Goal: Task Accomplishment & Management: Manage account settings

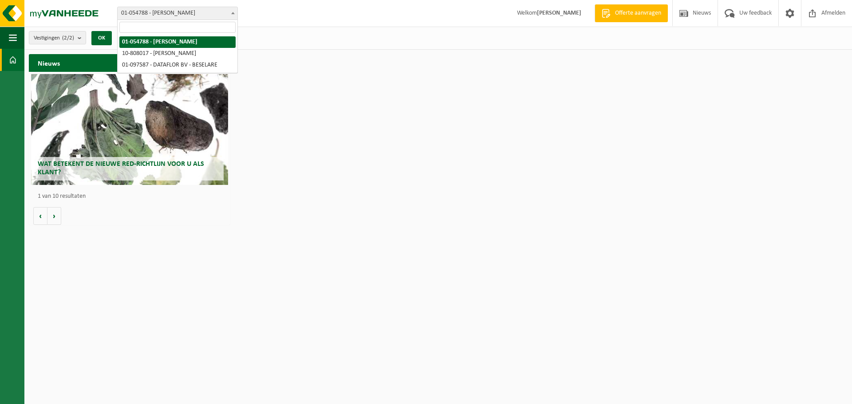
click at [186, 13] on span "01-054788 - [PERSON_NAME]" at bounding box center [178, 13] width 120 height 12
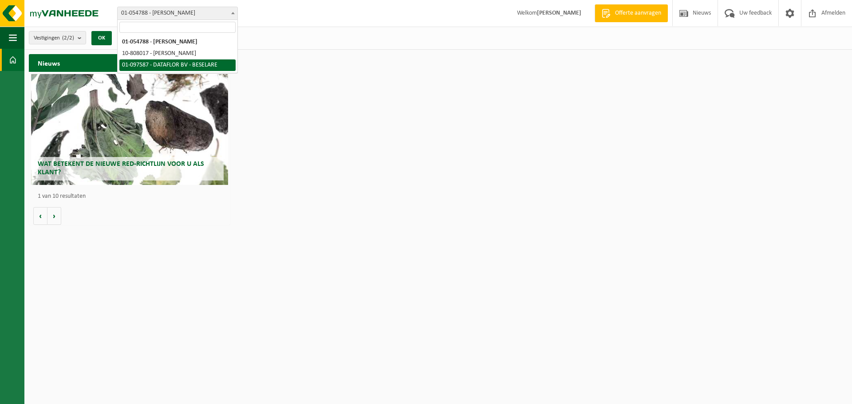
select select "95460"
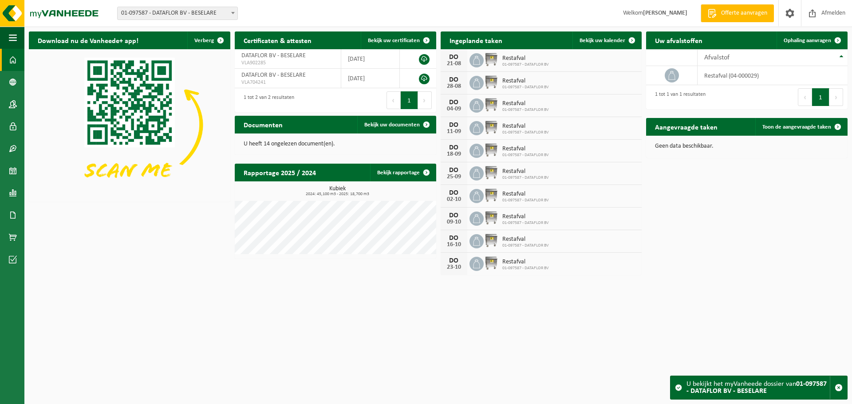
click at [572, 69] on div "DO 21-08 Restafval 01-097587 - DATAFLOR BV" at bounding box center [540, 60] width 201 height 23
click at [475, 62] on icon at bounding box center [476, 60] width 9 height 9
click at [488, 57] on img at bounding box center [490, 59] width 15 height 15
click at [479, 64] on icon at bounding box center [476, 60] width 7 height 9
click at [476, 62] on icon at bounding box center [476, 60] width 9 height 9
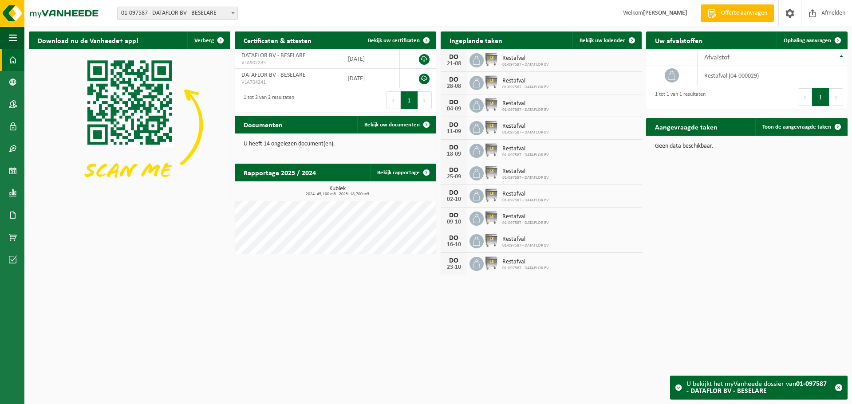
click at [492, 60] on img at bounding box center [490, 59] width 15 height 15
click at [452, 67] on div "21-08" at bounding box center [454, 64] width 18 height 6
click at [480, 62] on icon at bounding box center [476, 60] width 9 height 9
click at [775, 130] on span "Toon de aangevraagde taken" at bounding box center [796, 127] width 69 height 6
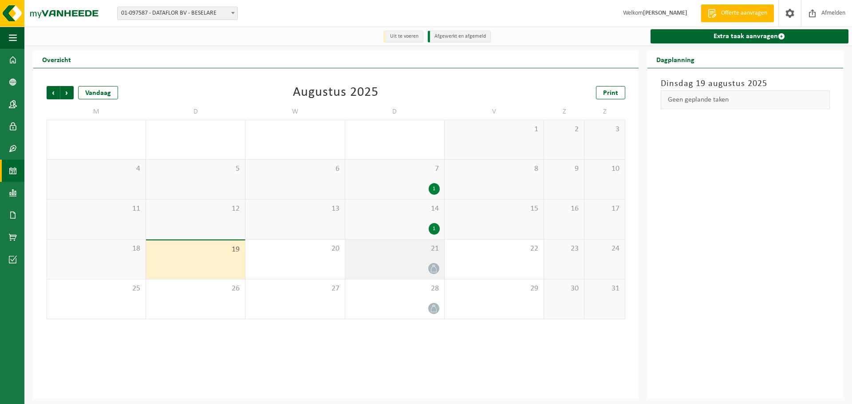
click at [432, 271] on icon at bounding box center [434, 269] width 8 height 8
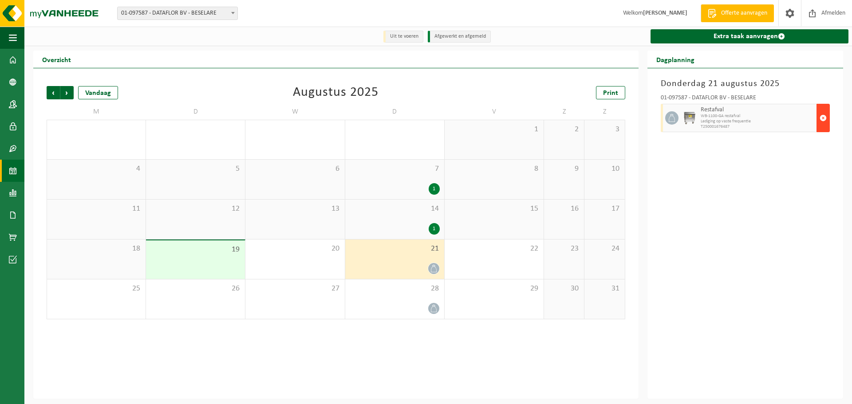
click at [824, 118] on span "button" at bounding box center [822, 118] width 7 height 18
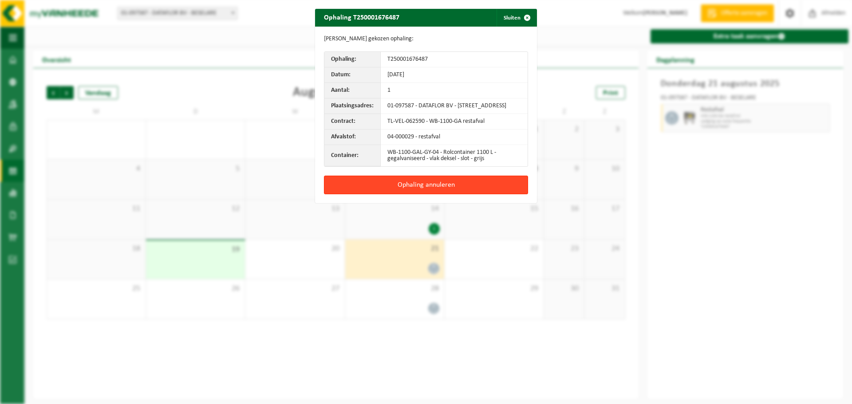
click at [432, 190] on button "Ophaling annuleren" at bounding box center [426, 185] width 204 height 19
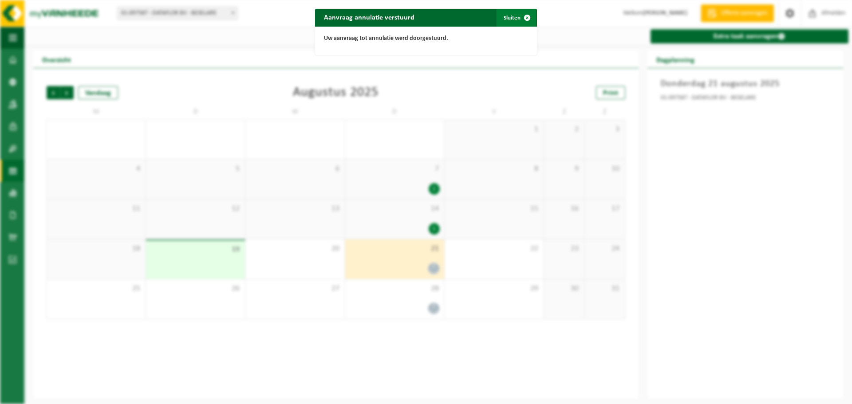
click at [511, 19] on button "Sluiten" at bounding box center [515, 18] width 39 height 18
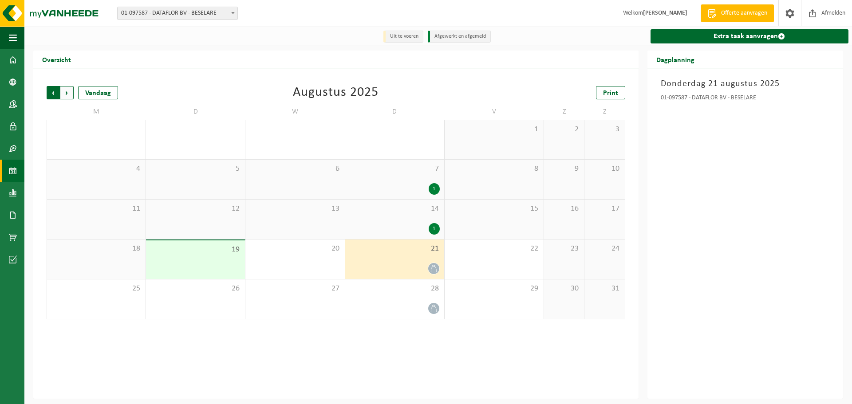
click at [68, 91] on span "Volgende" at bounding box center [66, 92] width 13 height 13
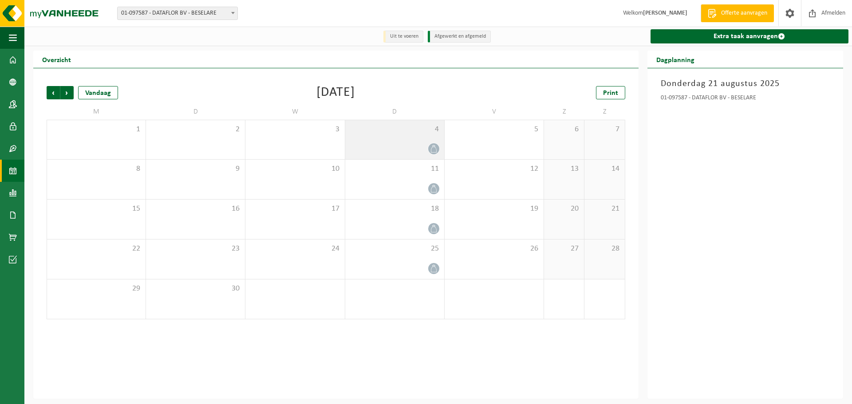
click at [401, 136] on div "4" at bounding box center [394, 139] width 99 height 39
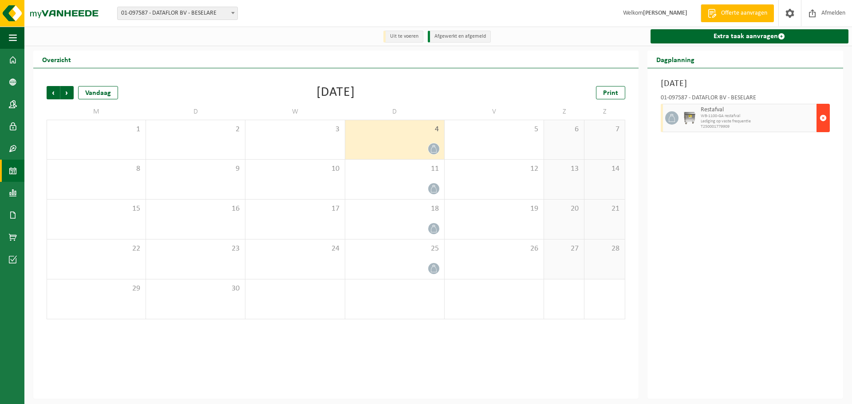
click at [823, 117] on span "button" at bounding box center [822, 118] width 7 height 18
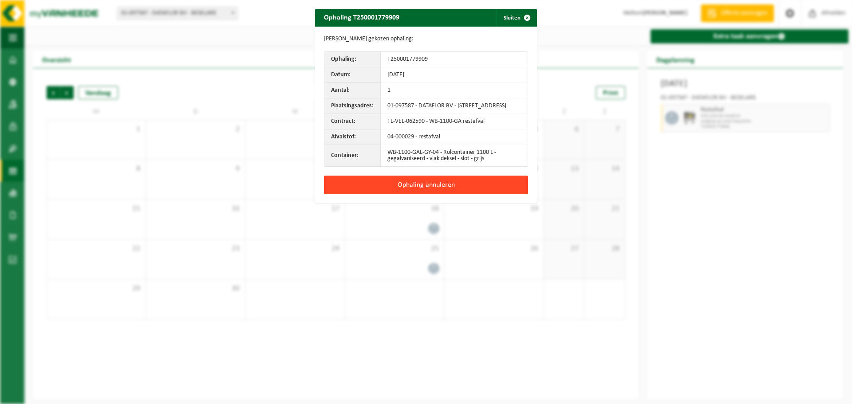
click at [438, 186] on button "Ophaling annuleren" at bounding box center [426, 185] width 204 height 19
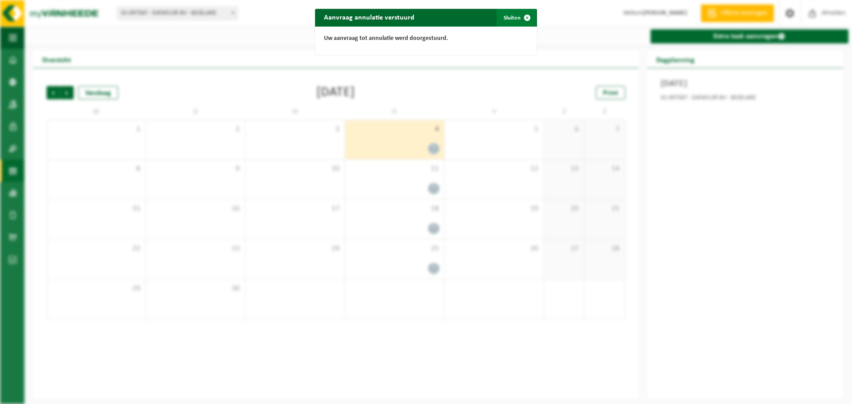
click at [525, 17] on span "button" at bounding box center [527, 18] width 18 height 18
